Goal: Task Accomplishment & Management: Manage account settings

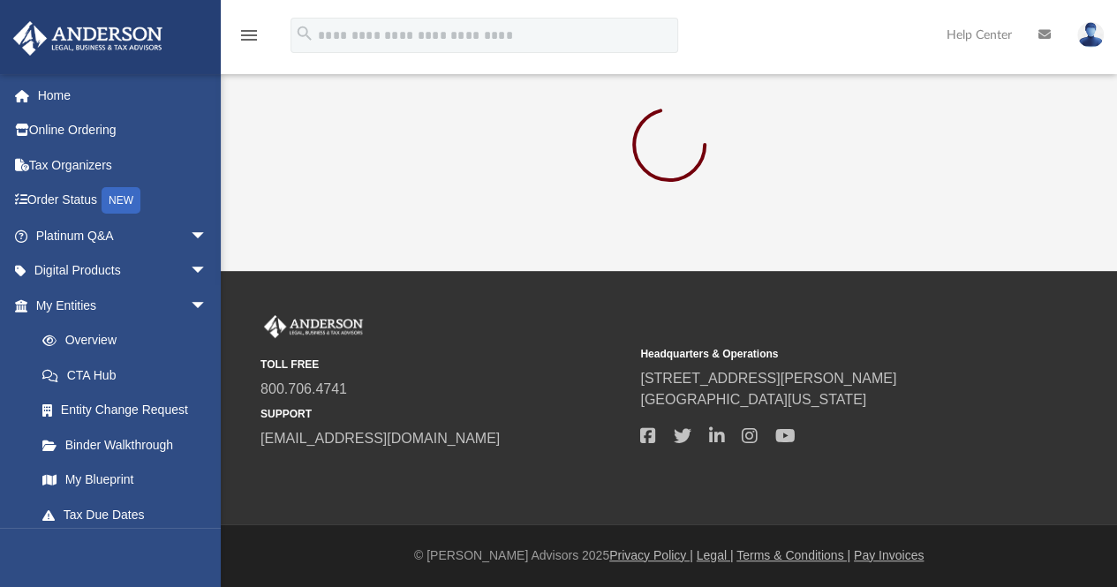
scroll to position [70, 0]
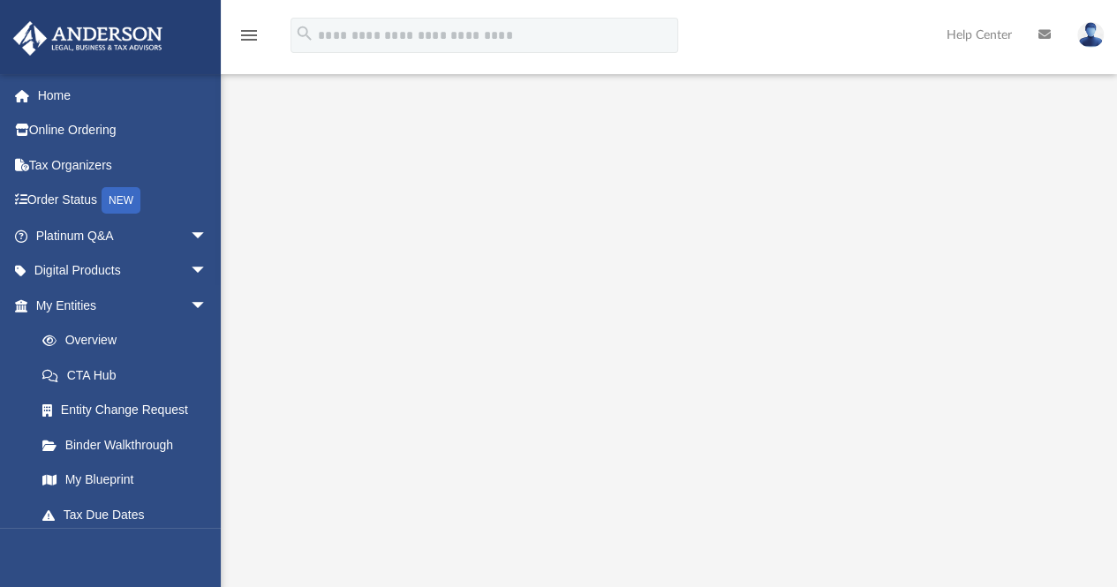
click at [1085, 38] on img at bounding box center [1091, 35] width 26 height 26
click at [1086, 41] on img at bounding box center [1091, 35] width 26 height 26
click at [1086, 26] on img at bounding box center [1091, 35] width 26 height 26
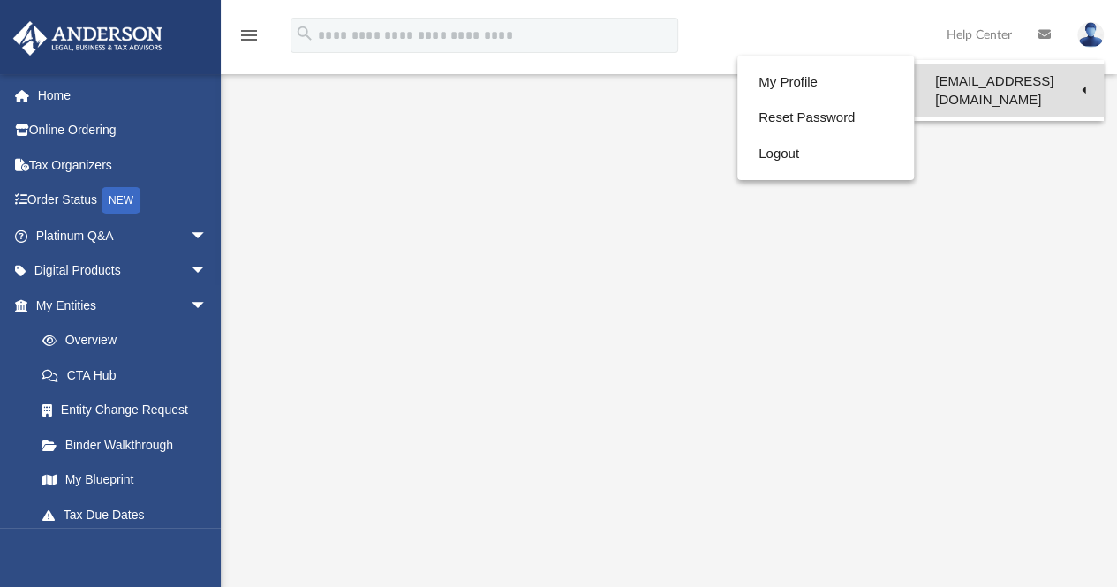
click at [966, 84] on link "[EMAIL_ADDRESS][DOMAIN_NAME]" at bounding box center [1009, 90] width 190 height 52
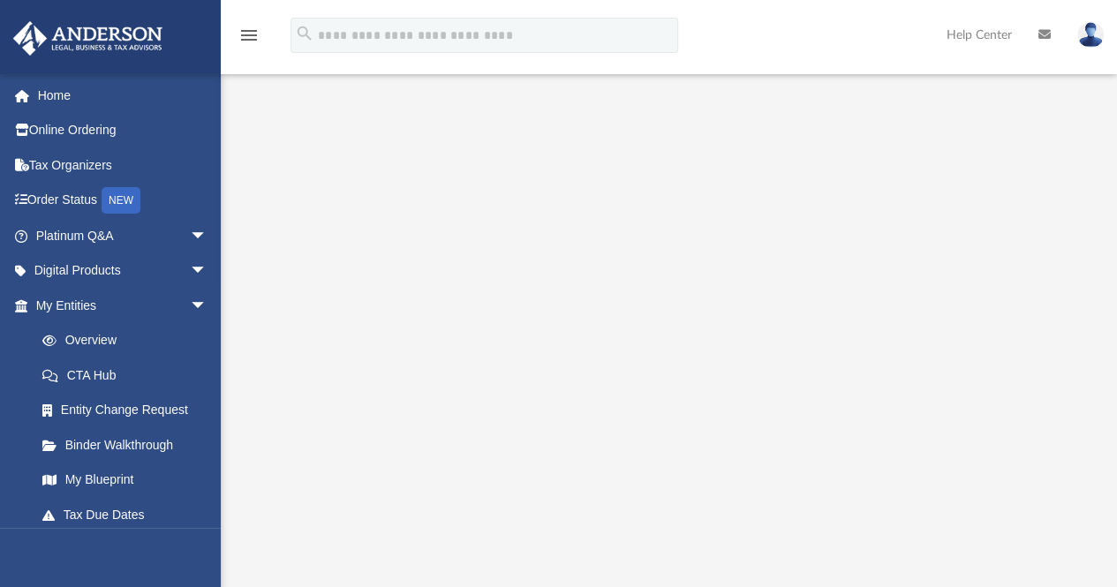
click at [1093, 37] on img at bounding box center [1091, 35] width 26 height 26
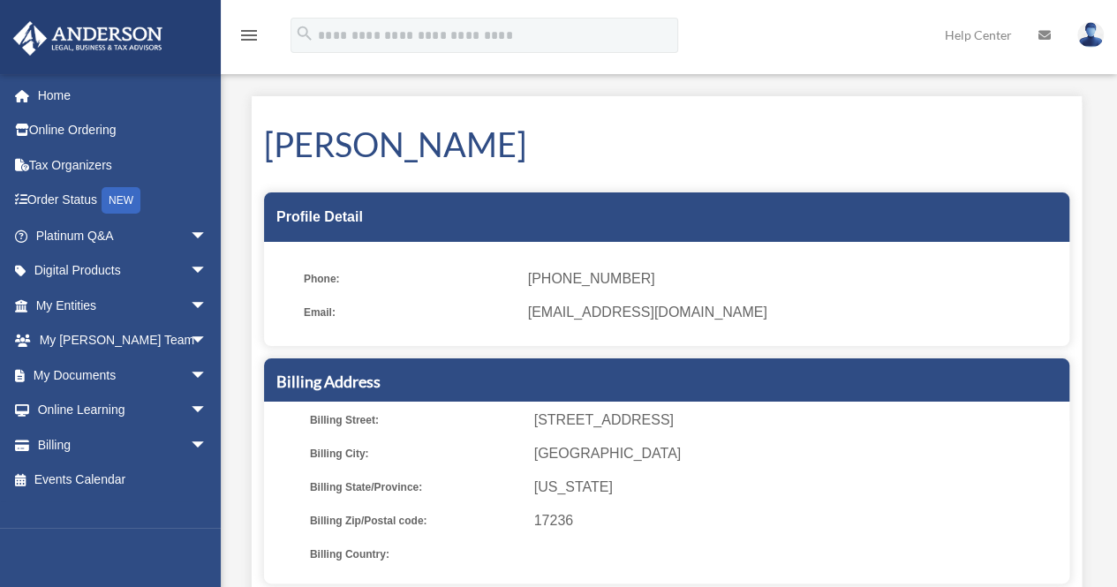
click at [1092, 40] on img at bounding box center [1091, 35] width 26 height 26
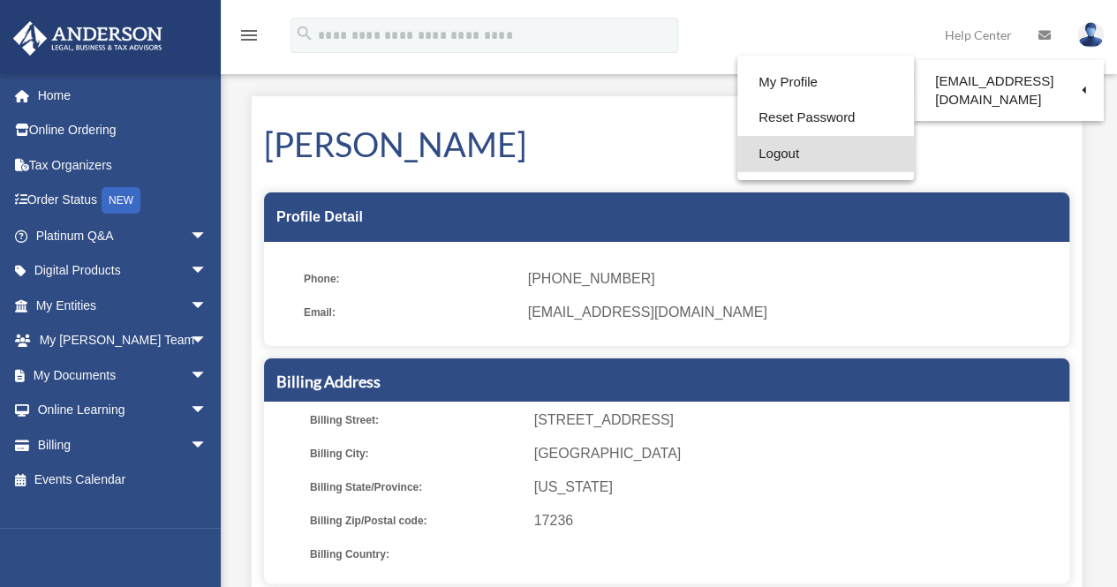
click at [758, 154] on link "Logout" at bounding box center [825, 154] width 177 height 36
